Goal: Navigation & Orientation: Find specific page/section

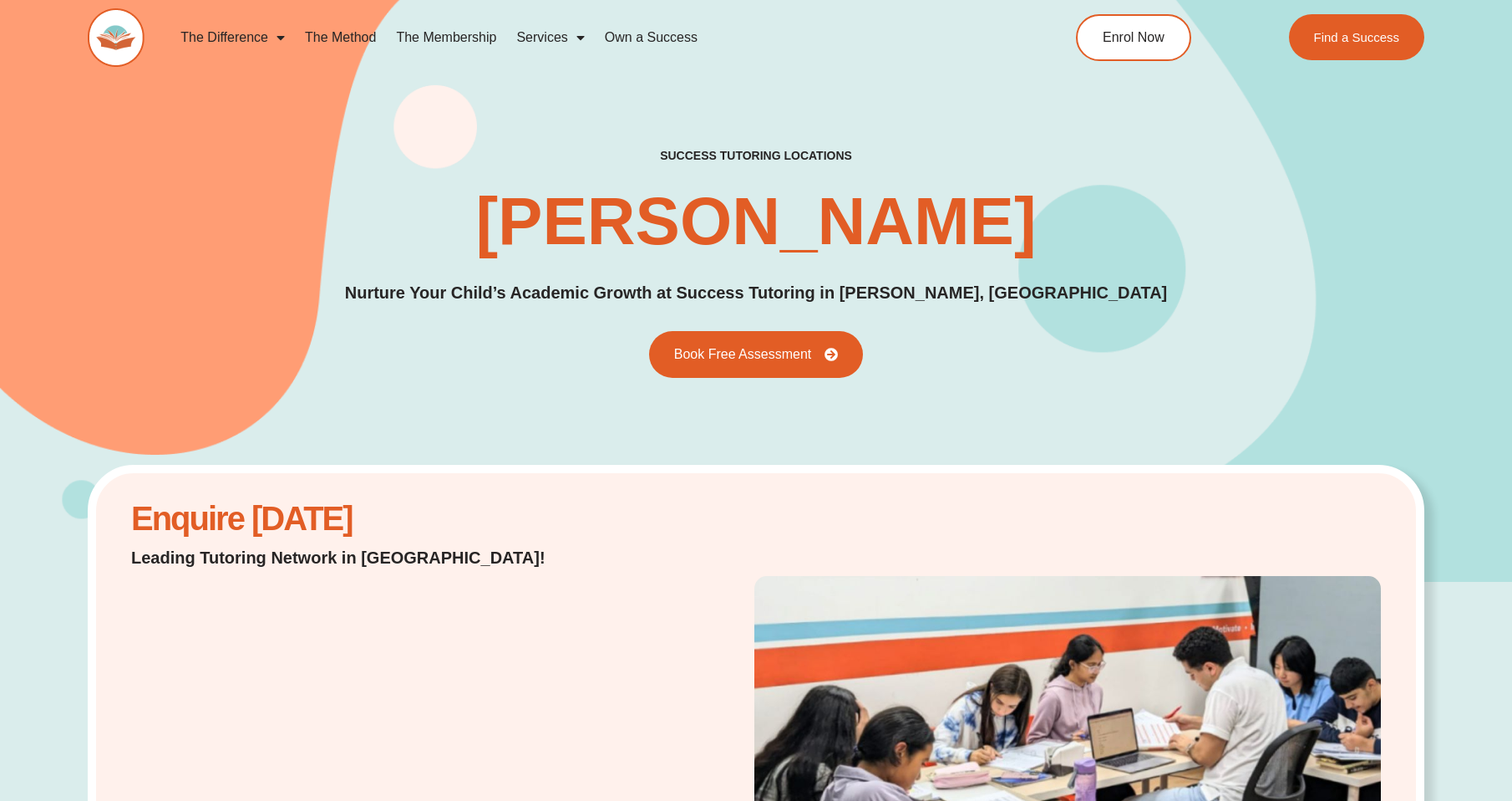
click at [344, 34] on link "The Method" at bounding box center [340, 37] width 91 height 38
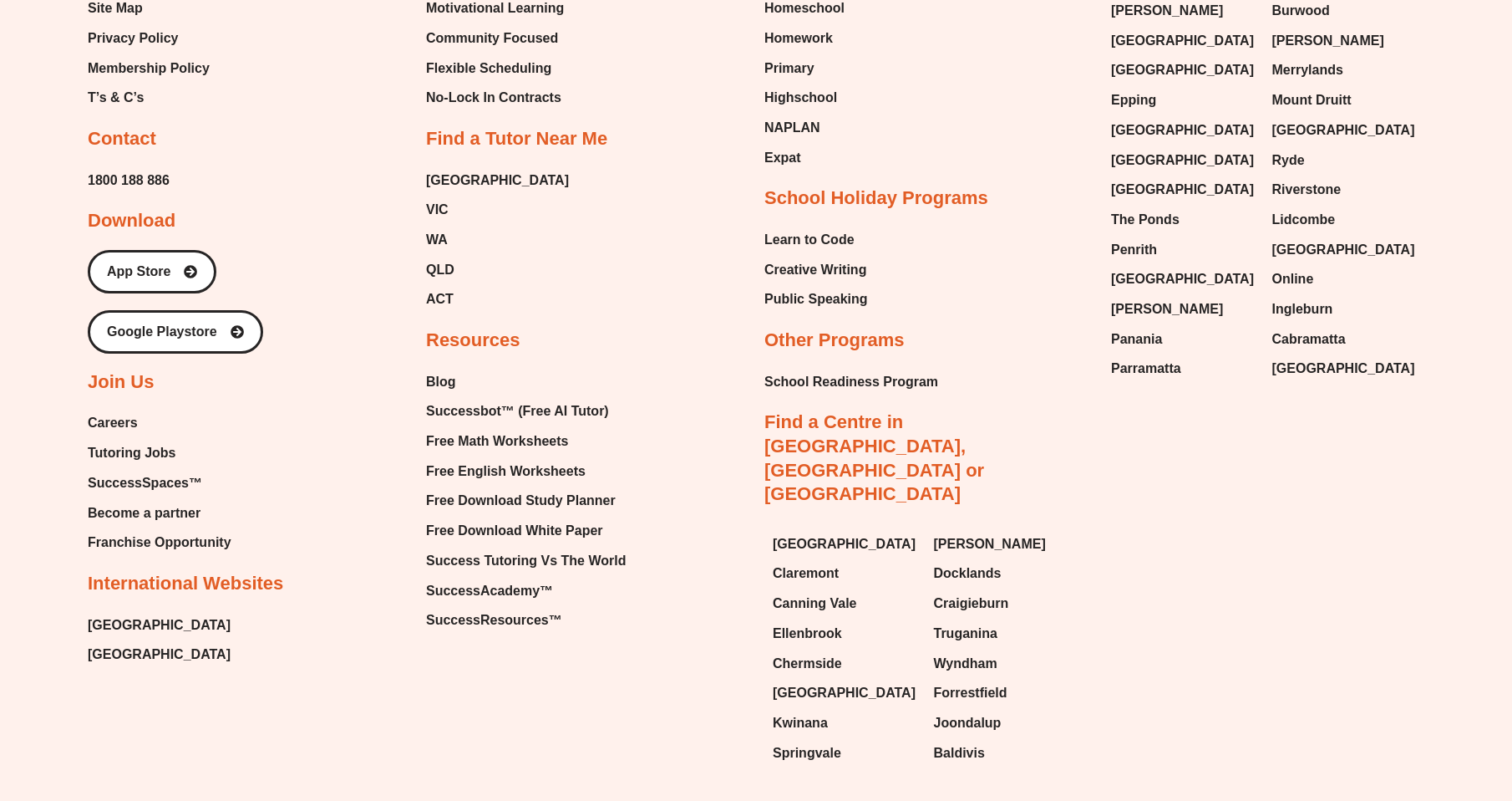
scroll to position [4178, 0]
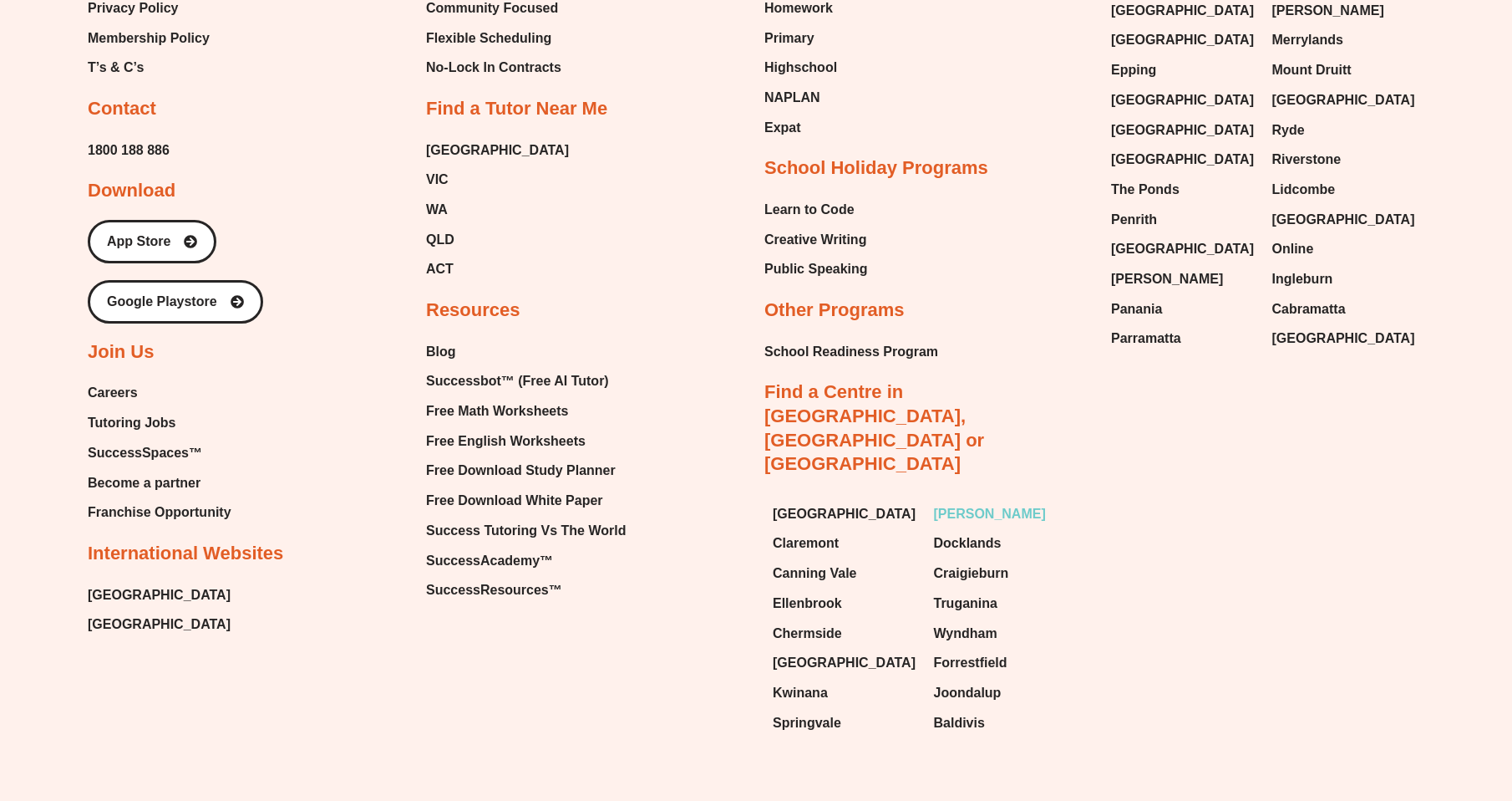
click at [995, 502] on span "[PERSON_NAME]" at bounding box center [990, 514] width 112 height 25
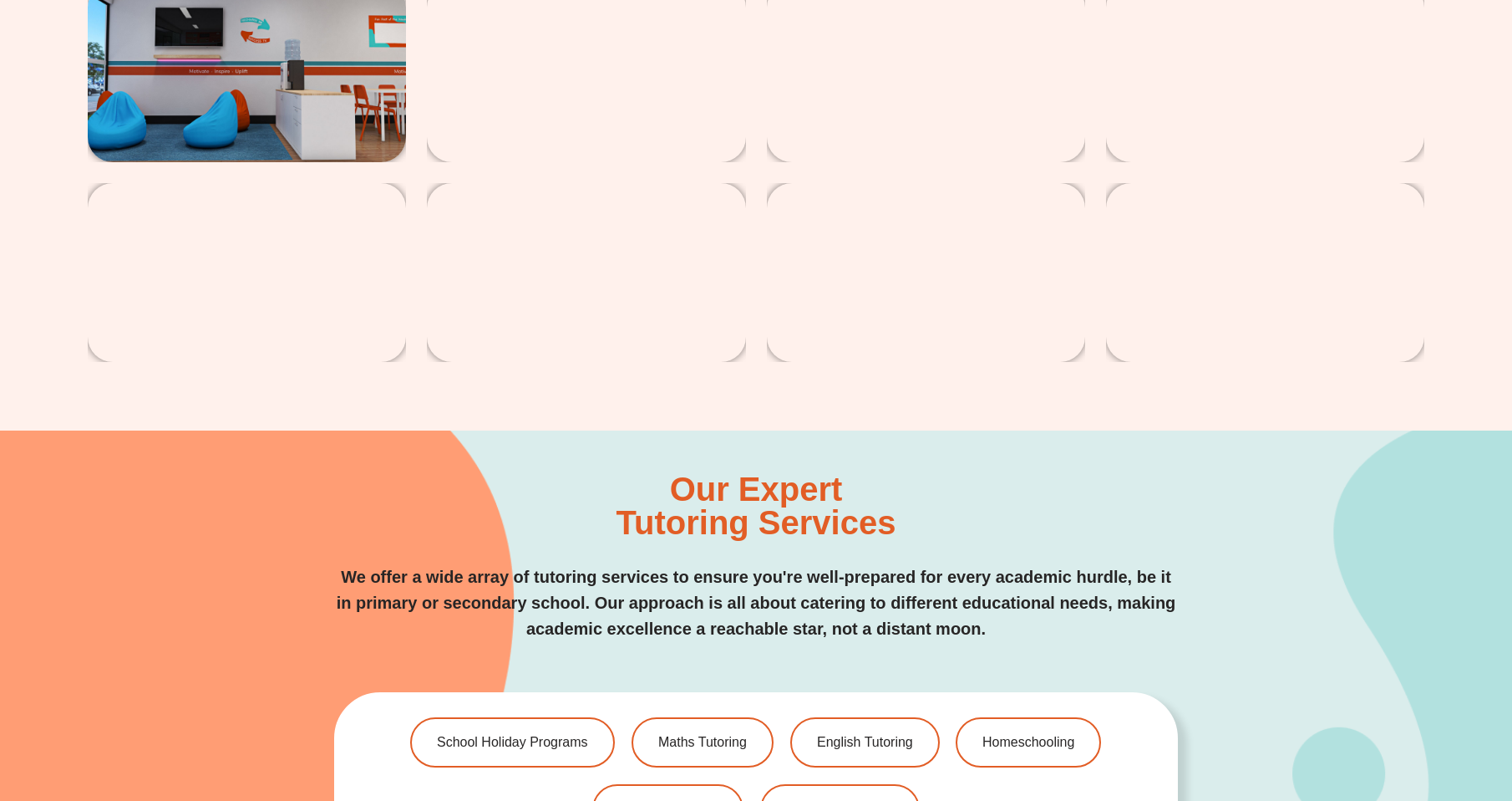
scroll to position [3844, 0]
